Goal: Task Accomplishment & Management: Use online tool/utility

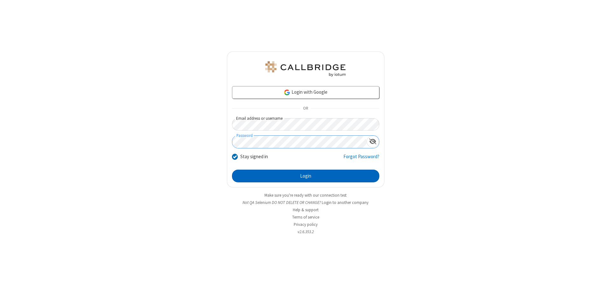
click at [305, 176] on button "Login" at bounding box center [305, 176] width 147 height 13
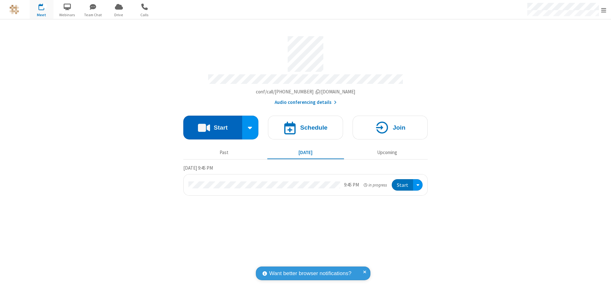
click at [213, 125] on button "Start" at bounding box center [212, 128] width 59 height 24
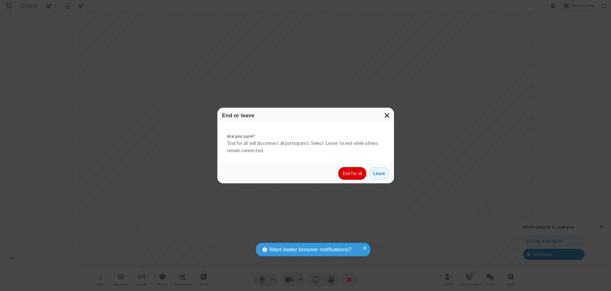
click at [353, 174] on button "End for all" at bounding box center [352, 173] width 28 height 13
